Goal: Use online tool/utility: Utilize a website feature to perform a specific function

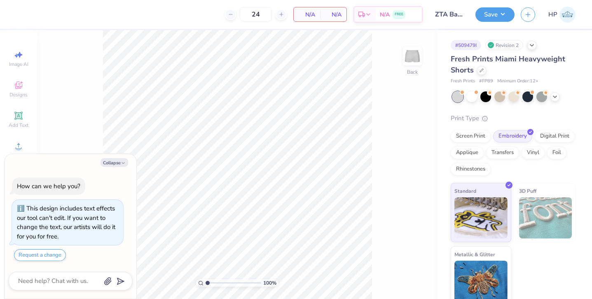
scroll to position [23, 0]
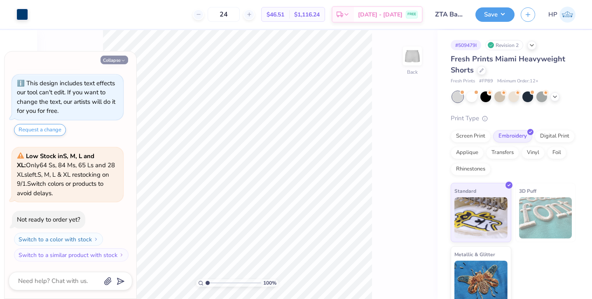
click at [119, 57] on button "Collapse" at bounding box center [115, 60] width 28 height 9
type textarea "x"
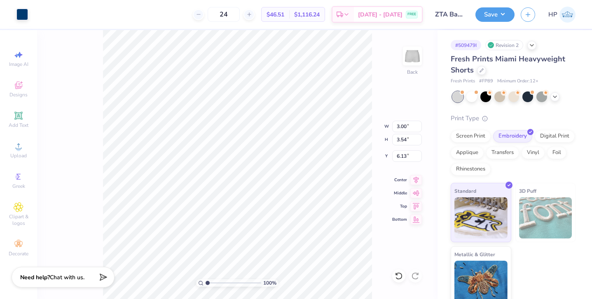
type input "6.08"
type input "6.19"
type input "6.02"
click at [507, 19] on button "Save" at bounding box center [494, 13] width 39 height 14
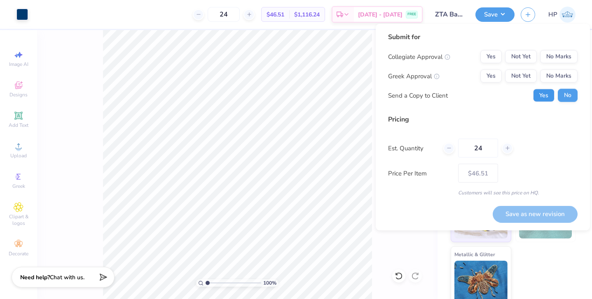
click at [541, 92] on button "Yes" at bounding box center [543, 95] width 21 height 13
click at [490, 78] on button "Yes" at bounding box center [490, 76] width 21 height 13
click at [559, 57] on button "No Marks" at bounding box center [558, 56] width 37 height 13
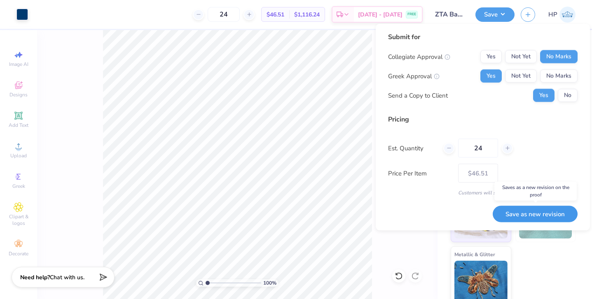
click at [525, 215] on button "Save as new revision" at bounding box center [535, 214] width 85 height 17
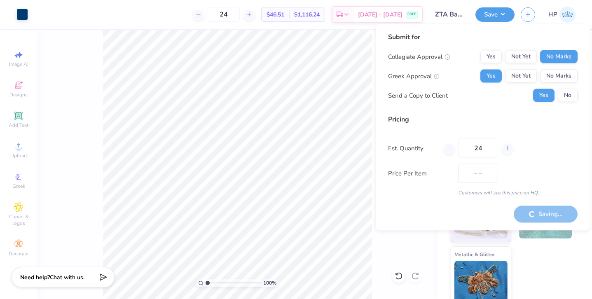
type input "$46.51"
